Goal: Task Accomplishment & Management: Manage account settings

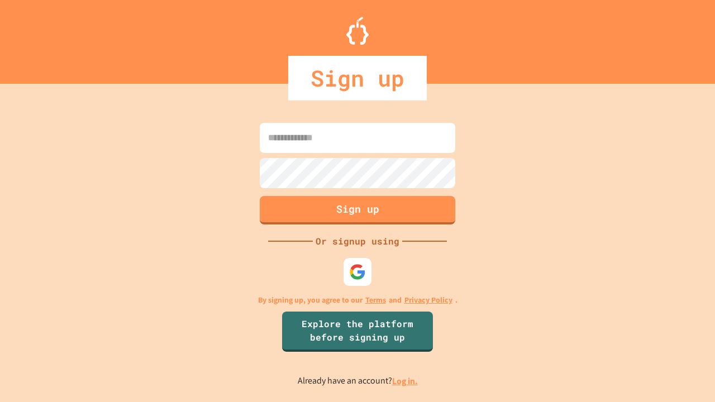
click at [405, 381] on link "Log in." at bounding box center [405, 381] width 26 height 12
